Goal: Task Accomplishment & Management: Complete application form

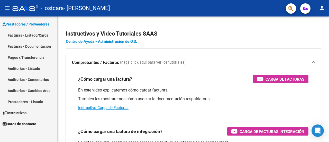
scroll to position [51, 0]
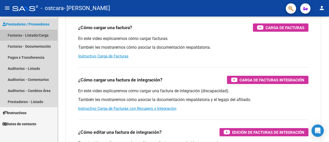
click at [38, 36] on link "Facturas - Listado/Carga" at bounding box center [28, 35] width 57 height 11
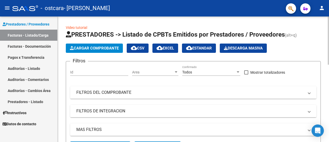
click at [106, 49] on span "Cargar Comprobante" at bounding box center [94, 48] width 49 height 5
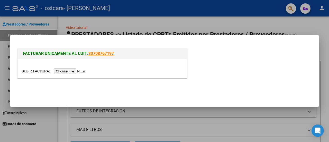
click at [78, 72] on input "file" at bounding box center [54, 70] width 65 height 5
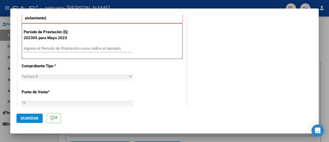
scroll to position [154, 0]
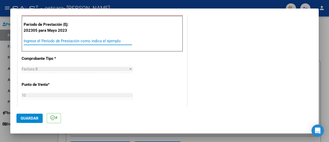
click at [80, 39] on input "Ingrese el Período de Prestación como indica el ejemplo" at bounding box center [78, 41] width 108 height 5
type input "202507"
click at [38, 120] on button "Guardar" at bounding box center [29, 117] width 26 height 9
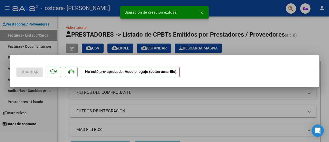
scroll to position [0, 0]
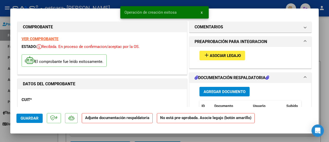
click at [218, 89] on span "Agregar Documento" at bounding box center [224, 91] width 42 height 5
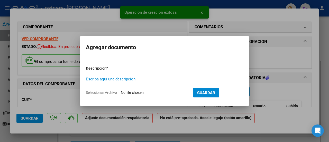
click at [124, 91] on input "Seleccionar Archivo" at bounding box center [155, 92] width 68 height 5
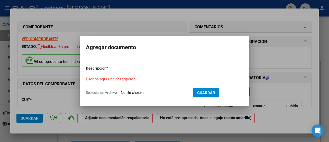
type input "C:\fakepath\MALDONADO BASTHIAN JONAS ASIST REHA JULIO2025.pdf"
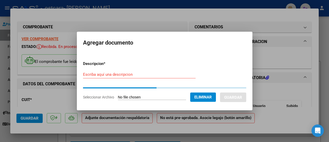
click at [112, 80] on div "Escriba aquí una descripcion" at bounding box center [139, 76] width 113 height 13
click at [109, 75] on input "Escriba aquí una descripcion" at bounding box center [139, 74] width 113 height 5
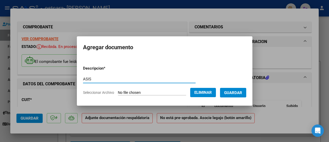
type input "ASIS"
click at [246, 93] on button "Guardar" at bounding box center [233, 93] width 26 height 10
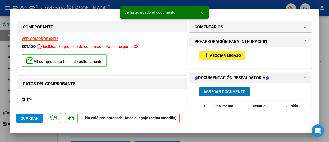
click at [219, 55] on span "Asociar Legajo" at bounding box center [225, 55] width 31 height 5
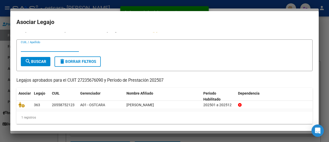
scroll to position [8, 0]
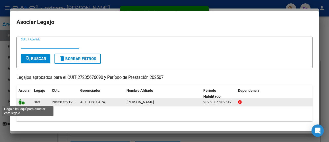
click at [23, 102] on icon at bounding box center [21, 102] width 6 height 6
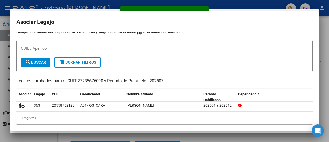
scroll to position [0, 0]
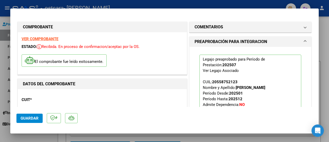
click at [26, 118] on span "Guardar" at bounding box center [30, 118] width 18 height 5
click at [36, 118] on span "Guardar" at bounding box center [30, 118] width 18 height 5
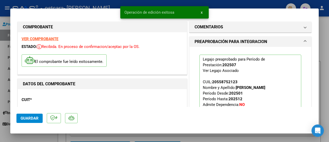
click at [36, 136] on div at bounding box center [164, 71] width 329 height 142
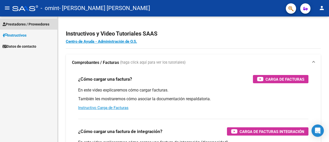
click at [21, 24] on span "Prestadores / Proveedores" at bounding box center [26, 24] width 47 height 6
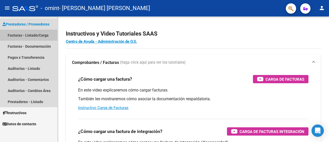
click at [30, 32] on link "Facturas - Listado/Carga" at bounding box center [28, 35] width 57 height 11
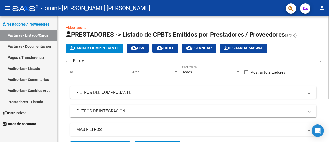
click at [106, 50] on span "Cargar Comprobante" at bounding box center [94, 48] width 49 height 5
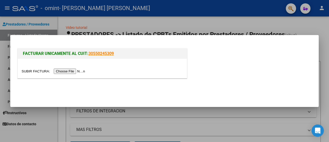
click at [77, 72] on input "file" at bounding box center [54, 70] width 65 height 5
click at [83, 70] on input "file" at bounding box center [54, 70] width 65 height 5
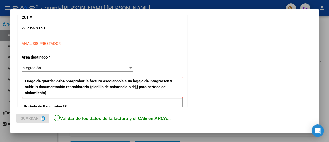
scroll to position [103, 0]
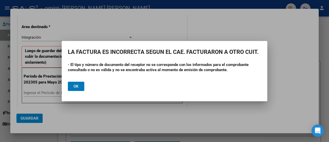
click at [75, 87] on span "Ok" at bounding box center [75, 86] width 5 height 5
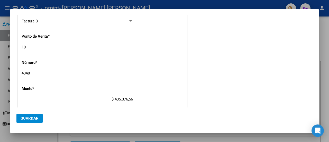
scroll to position [205, 0]
